Goal: Information Seeking & Learning: Learn about a topic

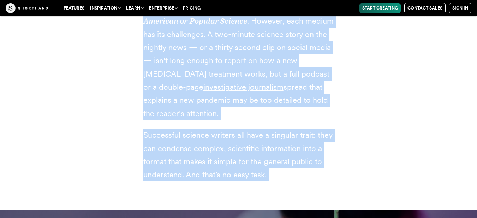
scroll to position [1010, 0]
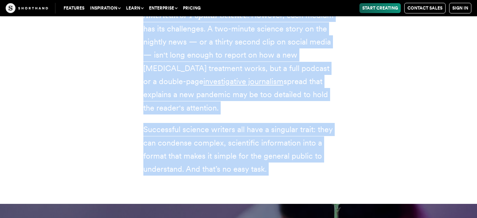
drag, startPoint x: 143, startPoint y: 117, endPoint x: 276, endPoint y: 167, distance: 141.4
click at [276, 167] on div "Science journalism exists to report on healthcare breakthroughs, disease, clima…" at bounding box center [238, 15] width 219 height 377
copy div "Loremip dolorsitam consec ad elitse do eiusmodtem incididuntutl, etdolor, magna…"
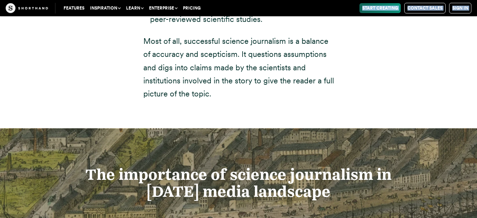
scroll to position [1815, 0]
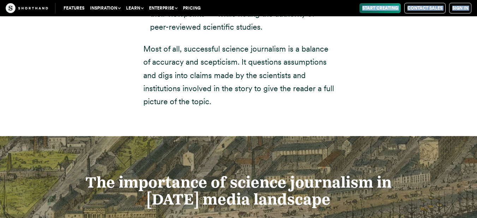
drag, startPoint x: 145, startPoint y: 50, endPoint x: 224, endPoint y: 80, distance: 85.1
copy div "Loremip dolorsitame cons adipis el seddoei temporin ut lab etdolor magnaa eni a…"
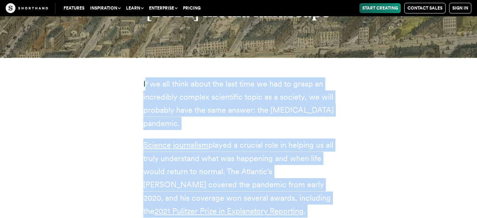
scroll to position [2006, 0]
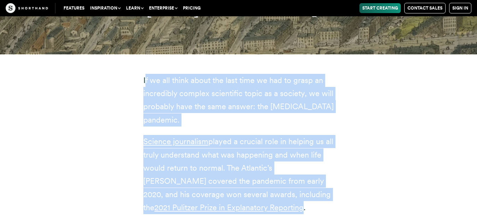
drag, startPoint x: 145, startPoint y: 59, endPoint x: 219, endPoint y: 185, distance: 145.9
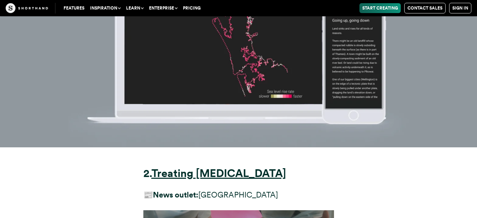
scroll to position [3982, 0]
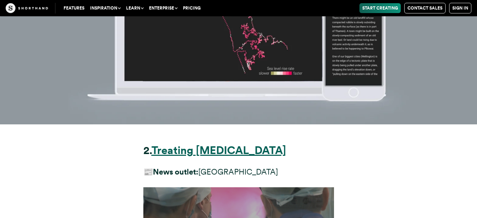
click at [205, 144] on strong "Treating [MEDICAL_DATA]" at bounding box center [219, 150] width 135 height 13
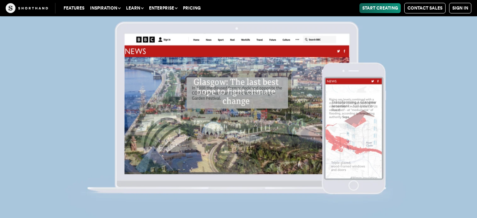
scroll to position [5693, 0]
